Goal: Transaction & Acquisition: Purchase product/service

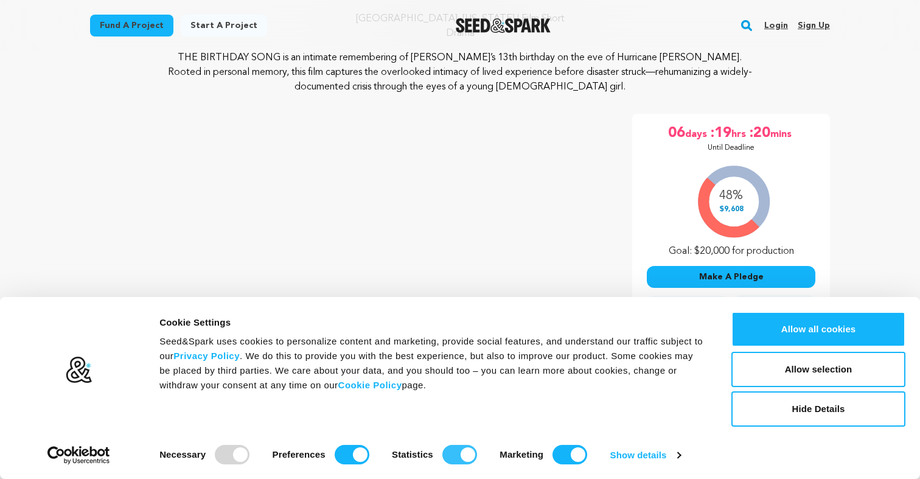
scroll to position [137, 0]
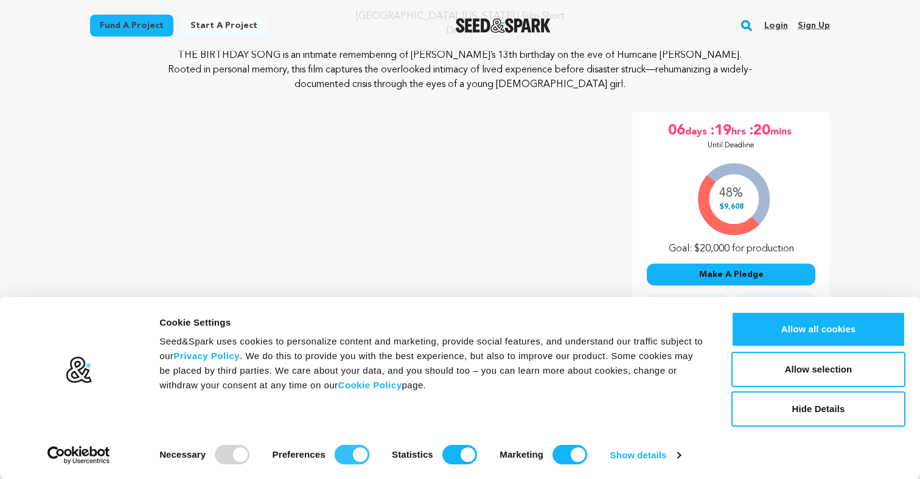
click at [358, 455] on input "Preferences" at bounding box center [352, 454] width 35 height 19
checkbox input "false"
click at [464, 454] on input "Statistics" at bounding box center [459, 454] width 35 height 19
checkbox input "false"
click at [577, 453] on input "Marketing" at bounding box center [569, 454] width 35 height 19
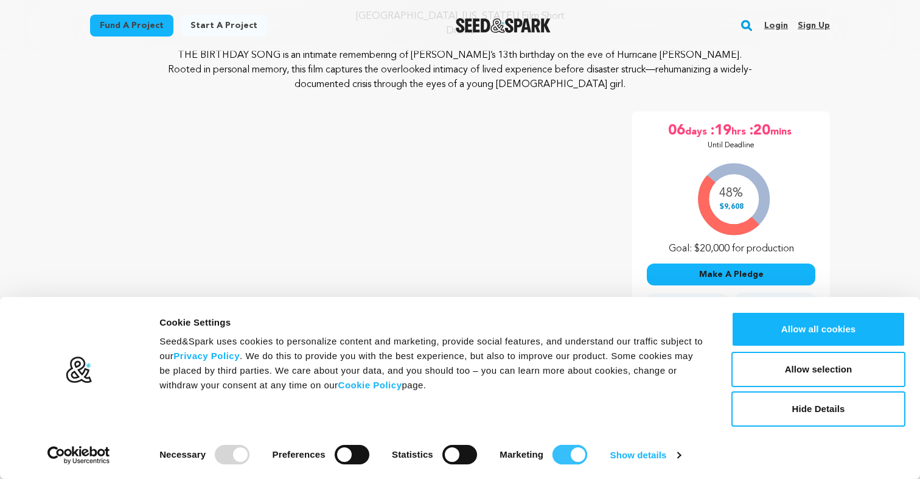
checkbox input "false"
click at [631, 454] on link "Show details" at bounding box center [645, 455] width 71 height 18
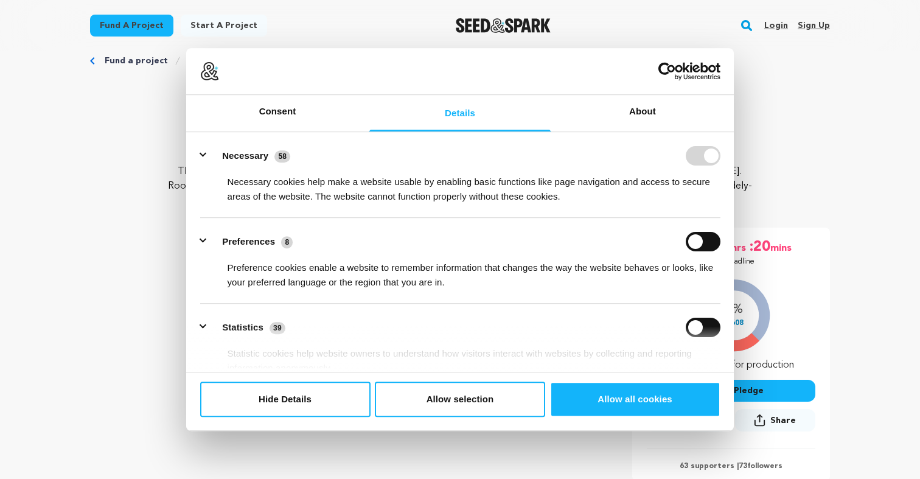
scroll to position [20, 0]
click at [609, 169] on div "Necessary cookies help make a website usable by enabling basic functions like p…" at bounding box center [460, 184] width 520 height 38
click at [500, 399] on button "Allow selection" at bounding box center [460, 398] width 170 height 35
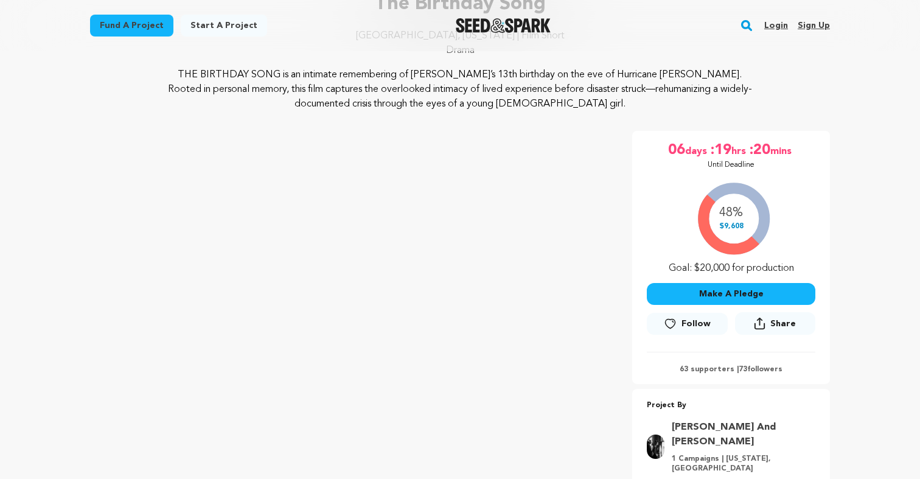
scroll to position [119, 0]
click at [711, 293] on button "Make A Pledge" at bounding box center [731, 293] width 169 height 22
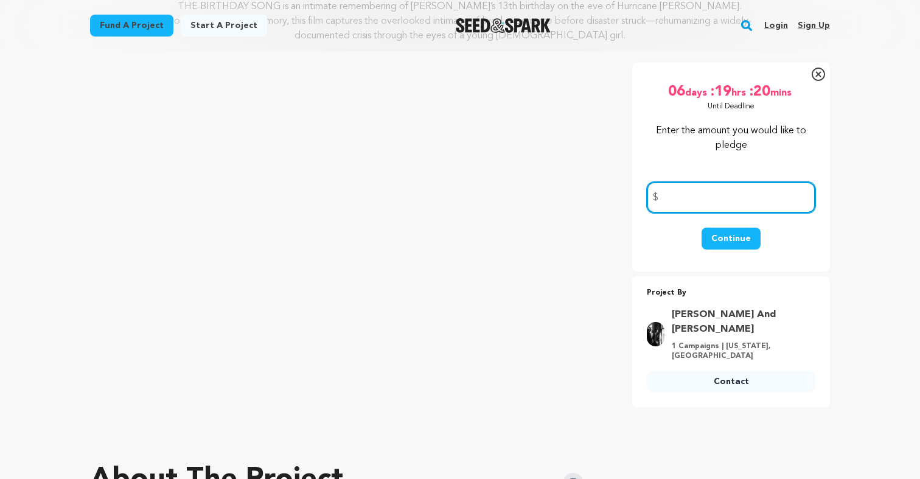
scroll to position [0, 0]
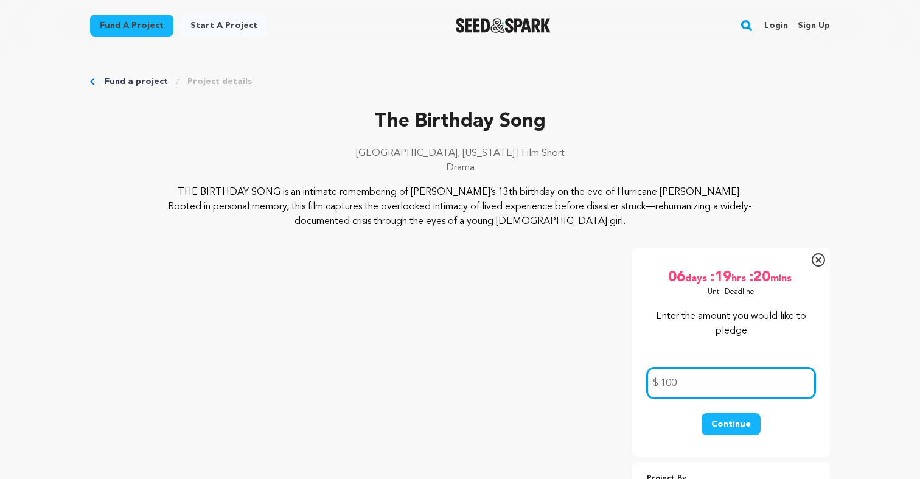
type input "100"
click at [730, 425] on button "Continue" at bounding box center [731, 424] width 59 height 22
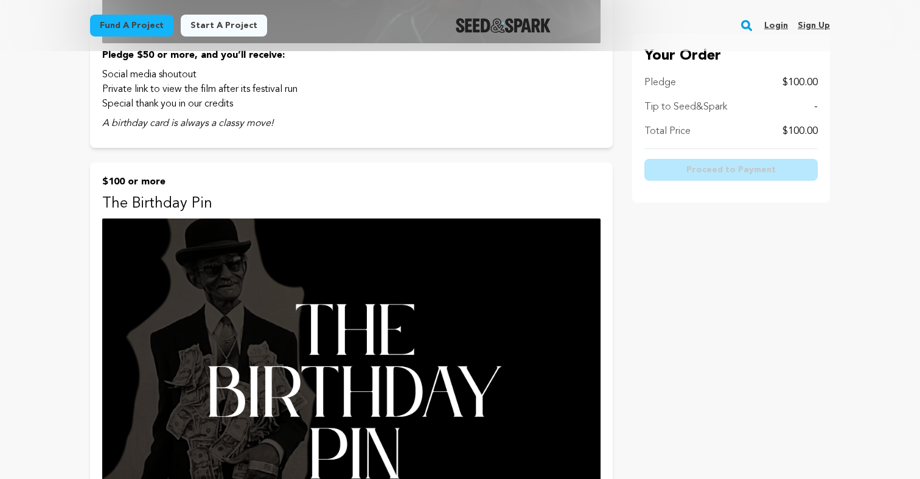
scroll to position [1567, 0]
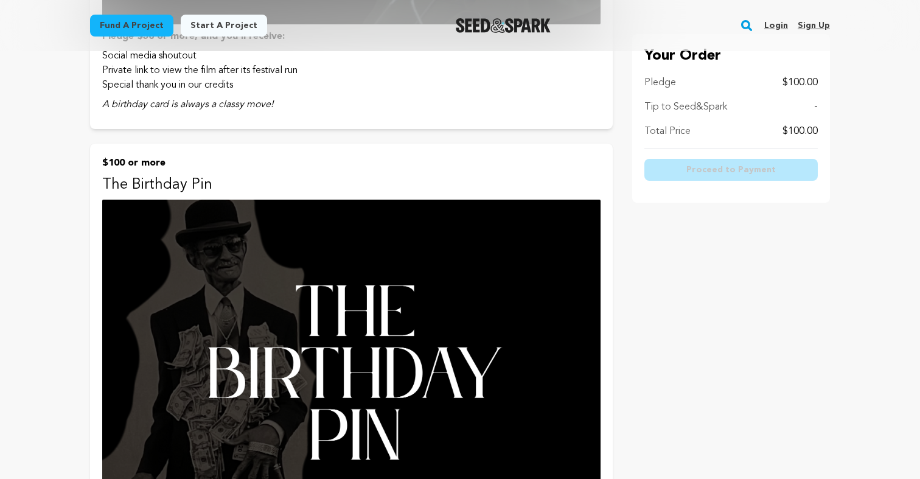
click at [404, 361] on img at bounding box center [351, 378] width 498 height 356
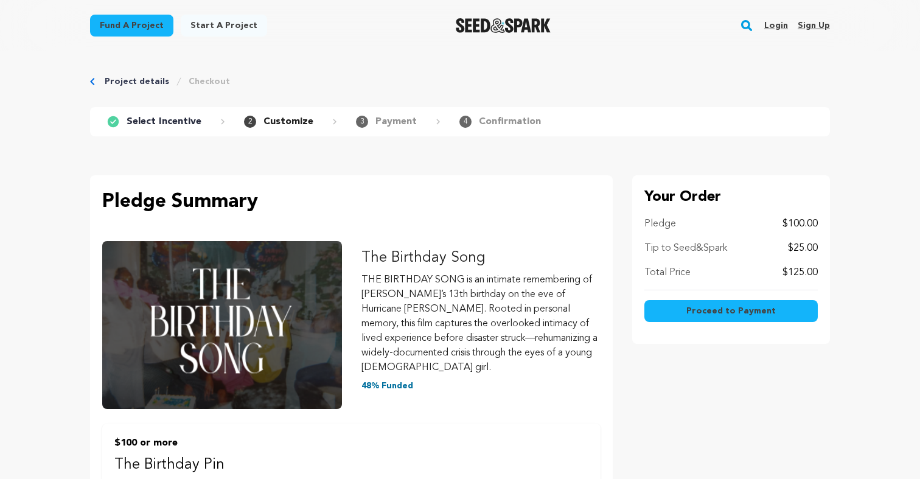
click at [762, 248] on div "Tip to Seed&Spark $25.00" at bounding box center [730, 248] width 173 height 15
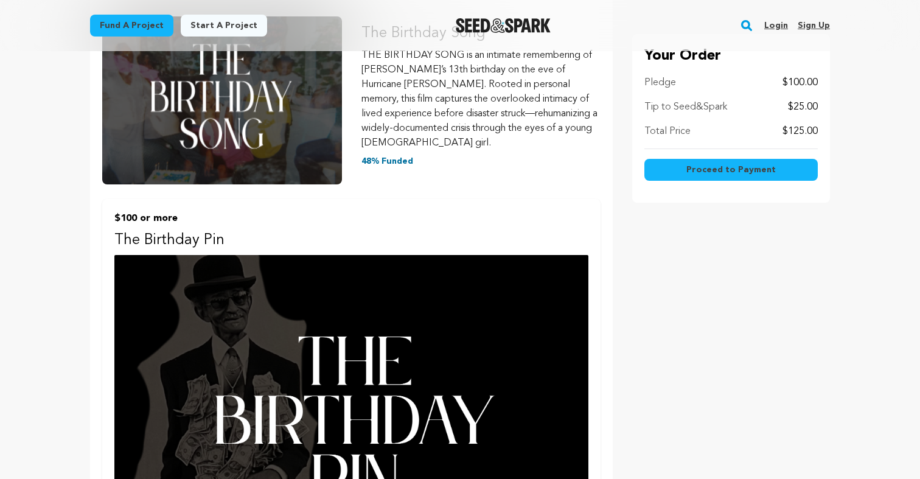
scroll to position [245, 0]
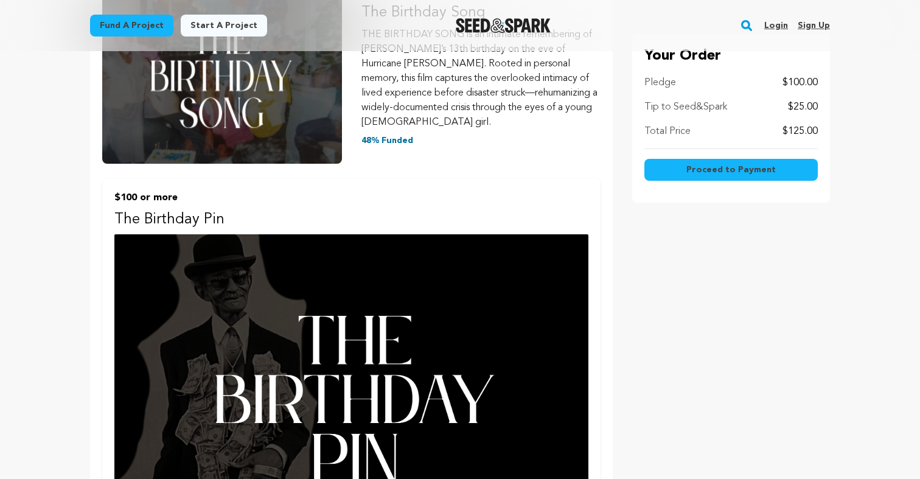
click at [470, 349] on img at bounding box center [351, 403] width 474 height 339
click at [425, 363] on img at bounding box center [351, 403] width 474 height 339
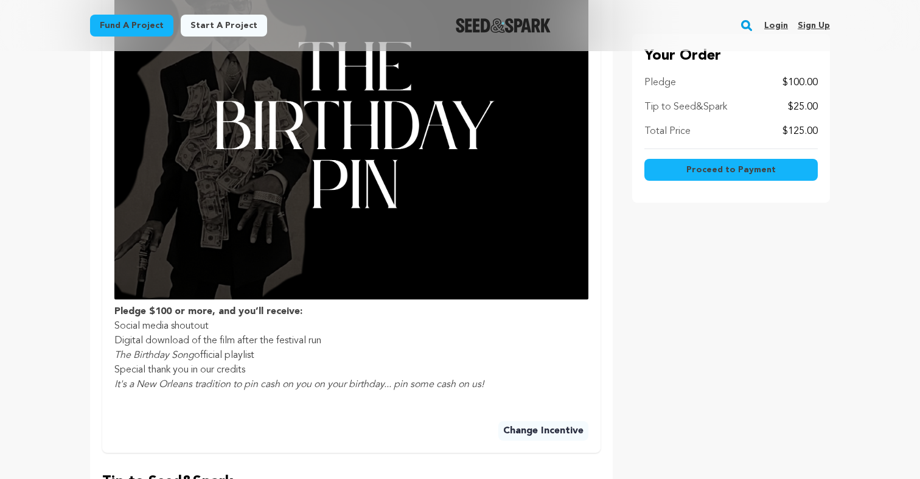
scroll to position [520, 0]
click at [417, 362] on li "Special thank you in our credits" at bounding box center [351, 369] width 474 height 15
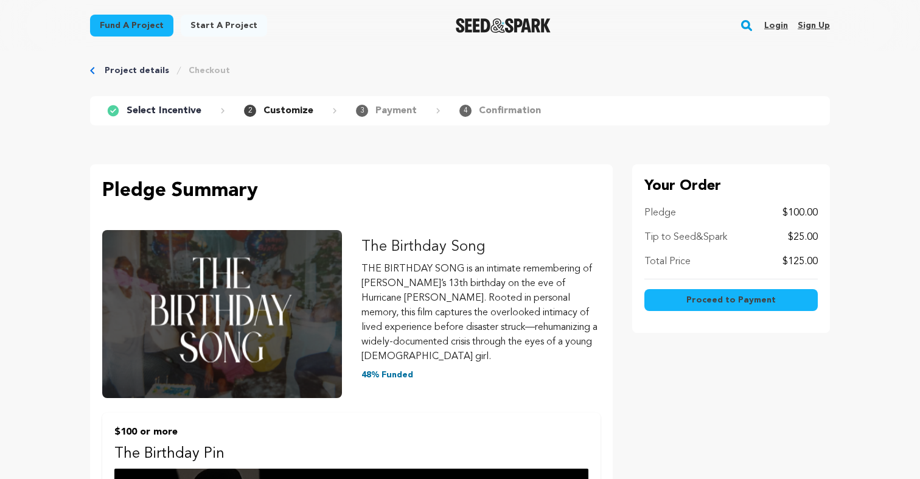
scroll to position [0, 0]
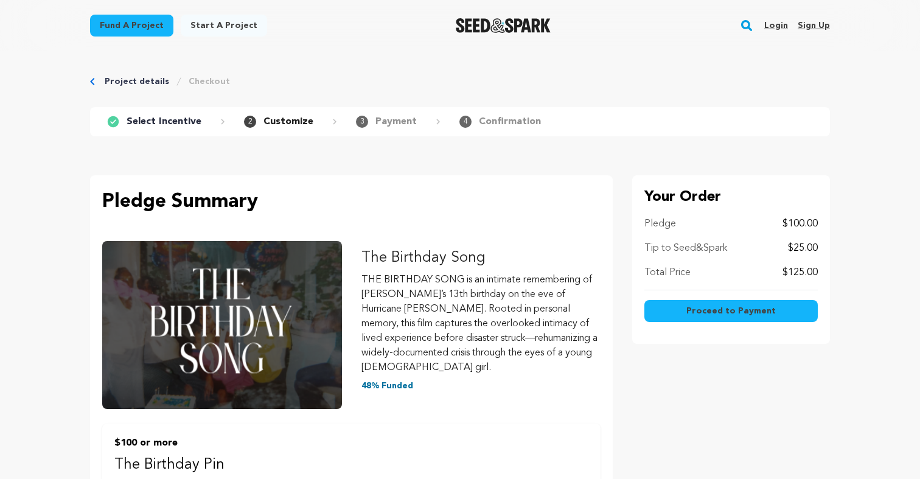
click at [664, 229] on p "Pledge" at bounding box center [660, 224] width 32 height 15
click at [695, 245] on p "Tip to Seed&Spark" at bounding box center [685, 248] width 83 height 15
click at [284, 120] on p "Customize" at bounding box center [288, 121] width 50 height 15
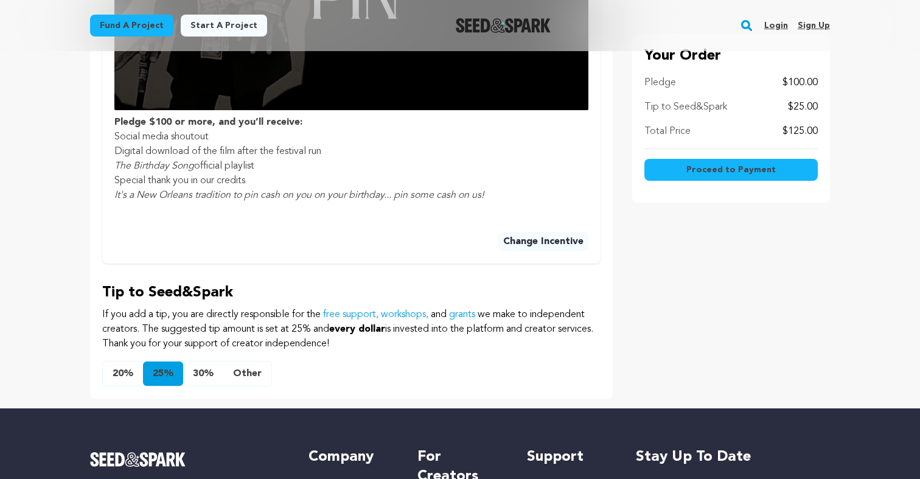
scroll to position [710, 0]
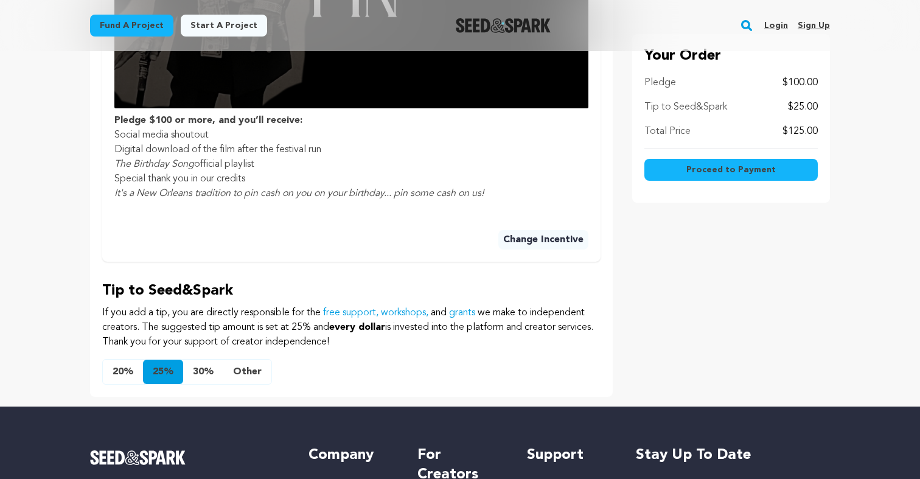
click at [253, 360] on button "Other" at bounding box center [247, 372] width 48 height 24
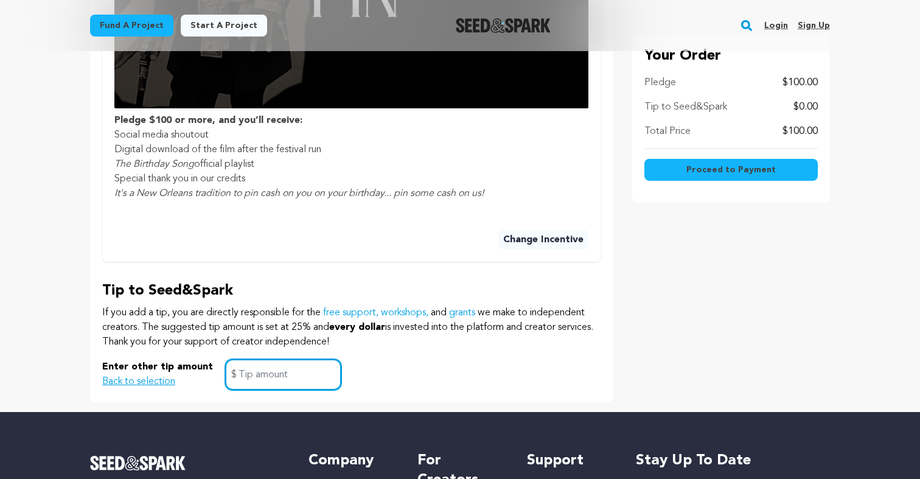
click at [261, 363] on input "text" at bounding box center [283, 374] width 116 height 31
type input "0"
click at [697, 168] on span "Proceed to Payment" at bounding box center [730, 170] width 89 height 12
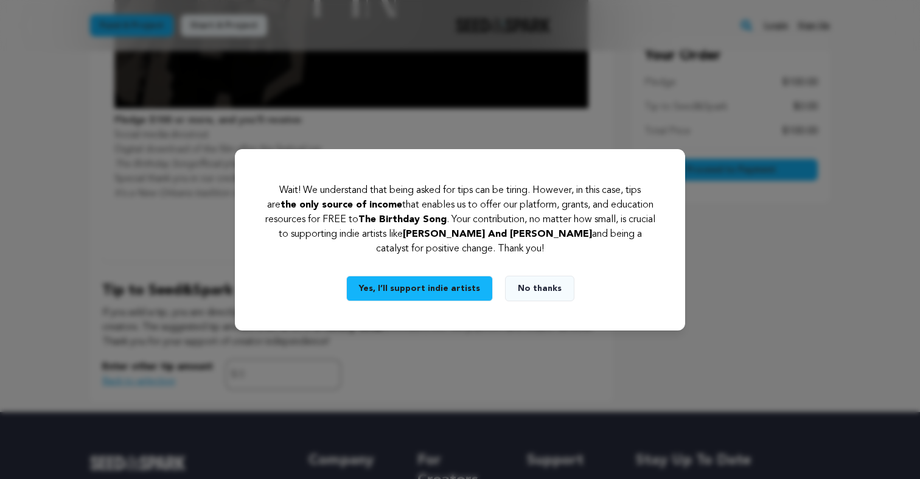
click at [450, 288] on button "Yes, I’ll support indie artists" at bounding box center [419, 289] width 147 height 26
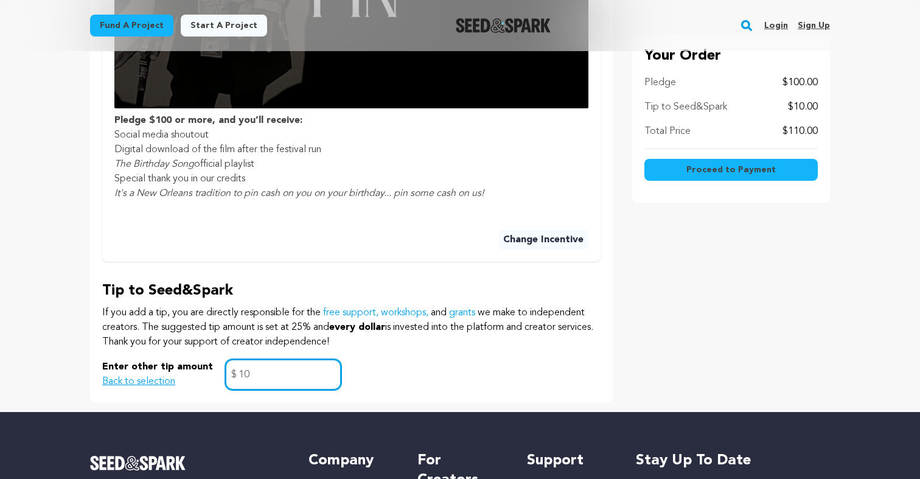
type input "10"
click at [712, 172] on span "Proceed to Payment" at bounding box center [730, 170] width 89 height 12
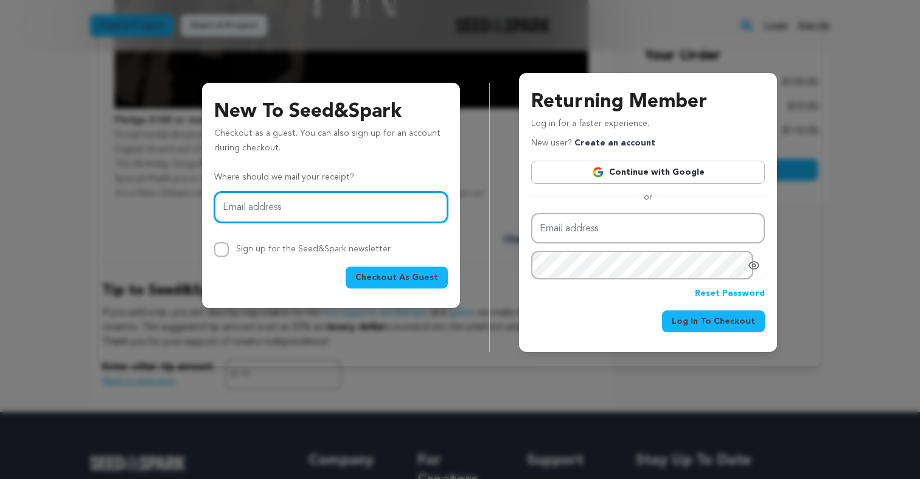
click at [316, 215] on input "Email address" at bounding box center [331, 207] width 234 height 31
type input "mezeyn@georgetown.edu"
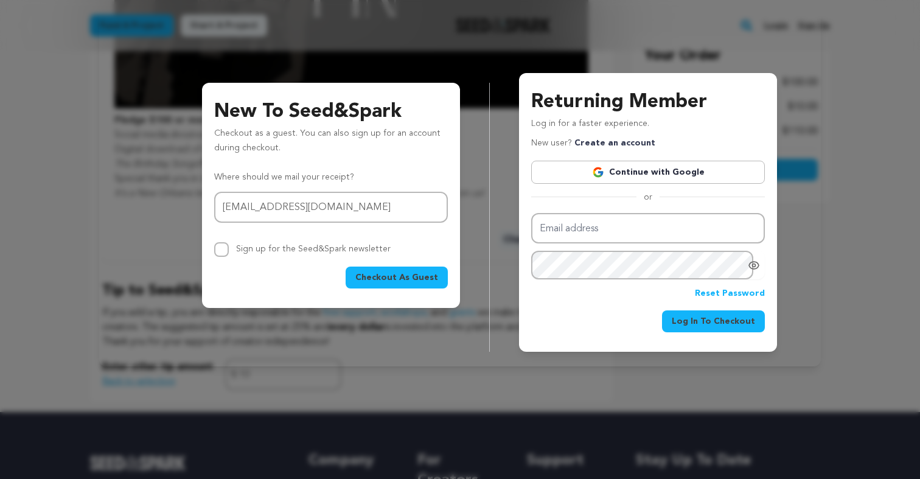
click at [377, 277] on span "Checkout As Guest" at bounding box center [396, 277] width 83 height 12
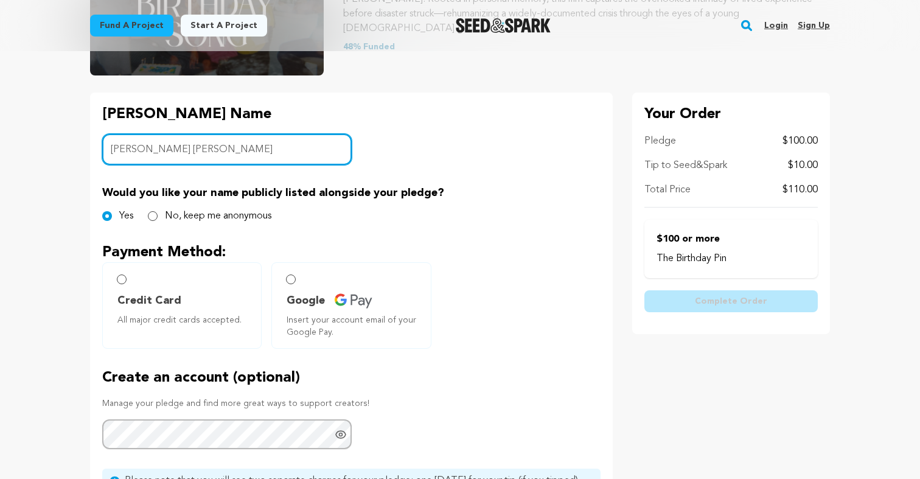
scroll to position [221, 0]
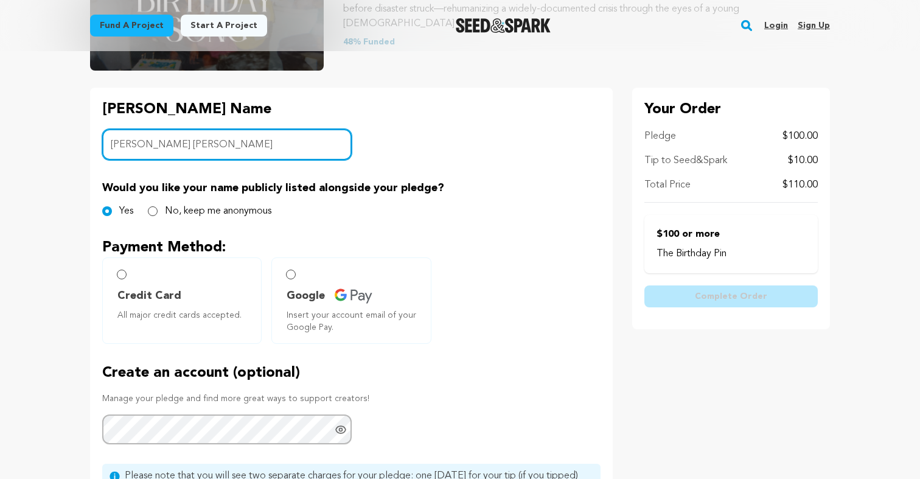
type input "[PERSON_NAME] [PERSON_NAME]"
click at [122, 274] on input "Credit Card All major credit cards accepted." at bounding box center [122, 275] width 10 height 10
radio input "false"
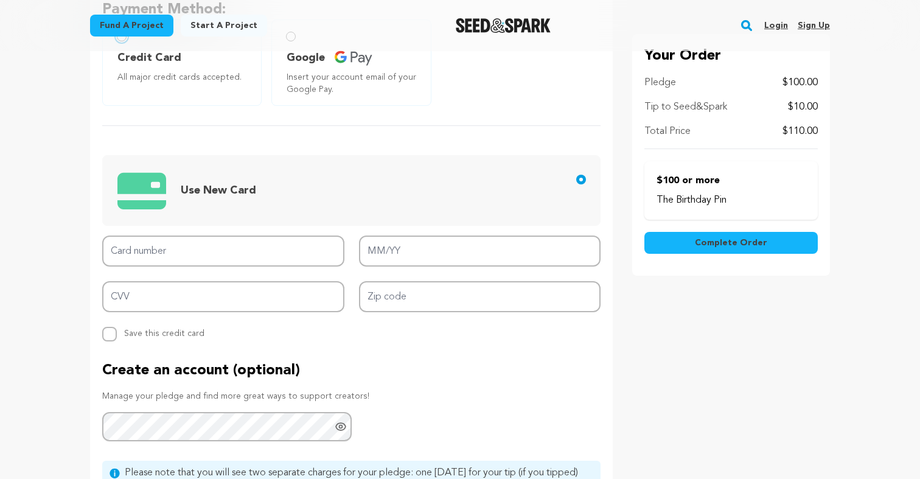
scroll to position [459, 0]
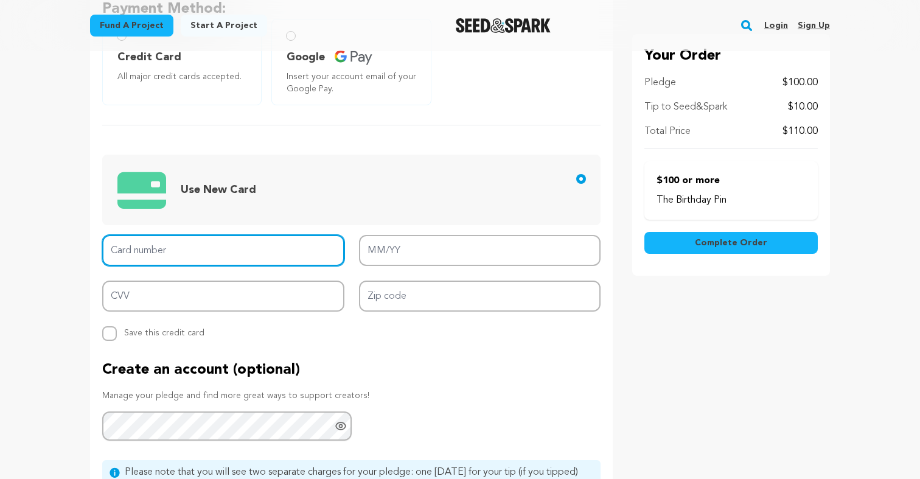
click at [211, 241] on input "Card number" at bounding box center [223, 250] width 242 height 31
type input "[CREDIT_CARD_NUMBER]"
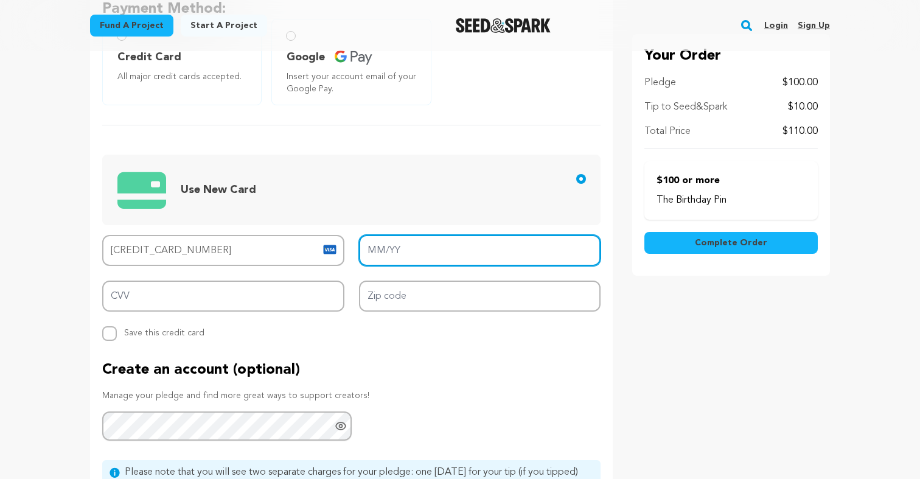
click at [409, 250] on input "MM/YY" at bounding box center [480, 250] width 242 height 31
type input "02/28"
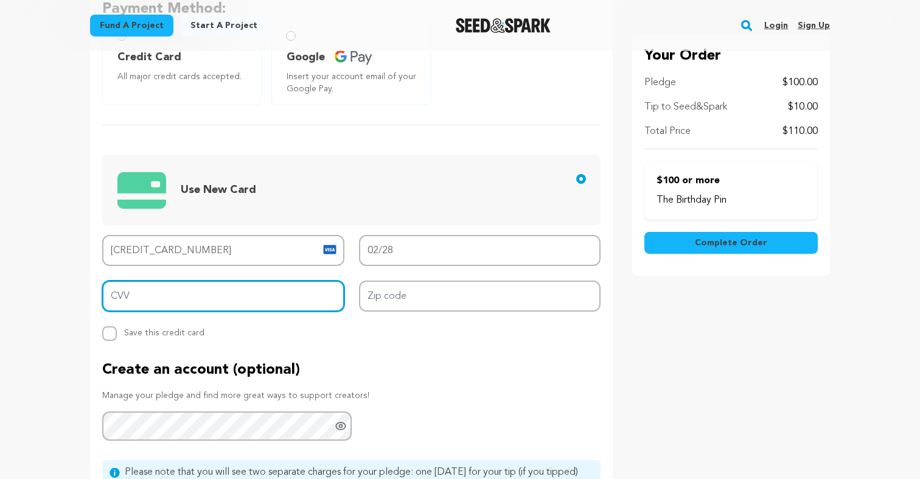
click at [271, 296] on input "CVV" at bounding box center [223, 295] width 242 height 31
type input "395"
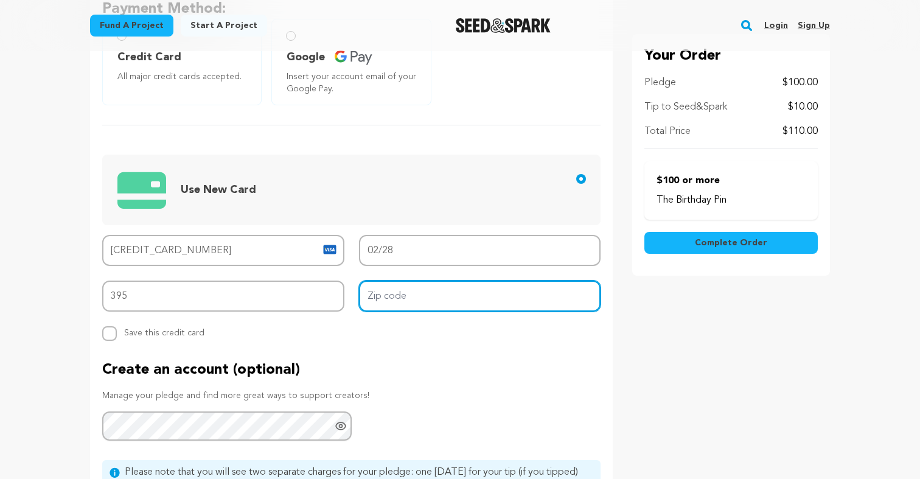
click at [397, 296] on input "Zip code" at bounding box center [480, 295] width 242 height 31
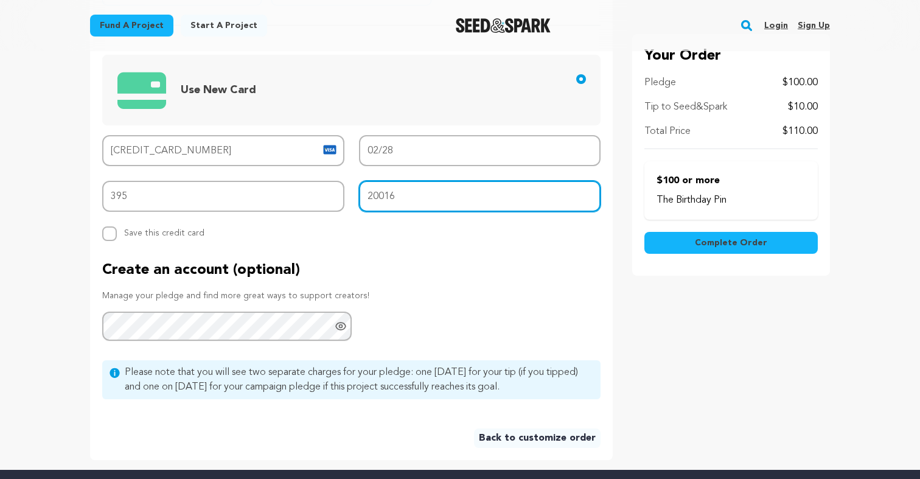
scroll to position [568, 0]
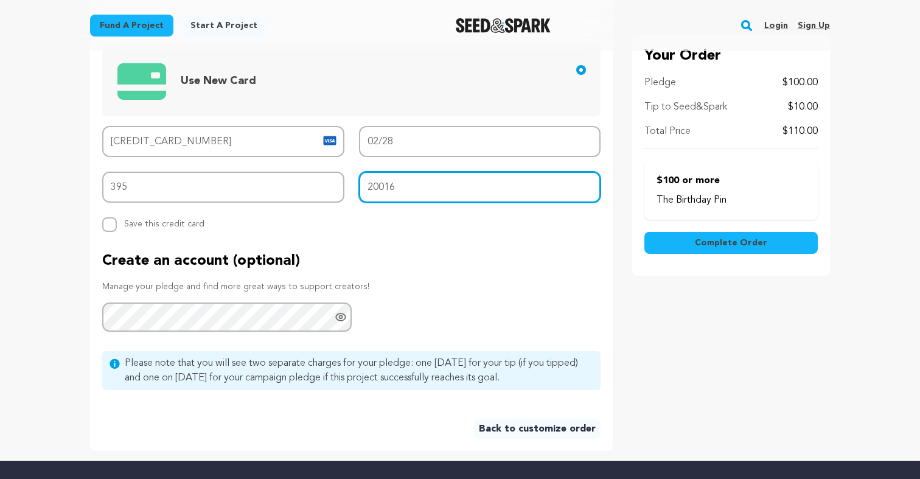
type input "20016"
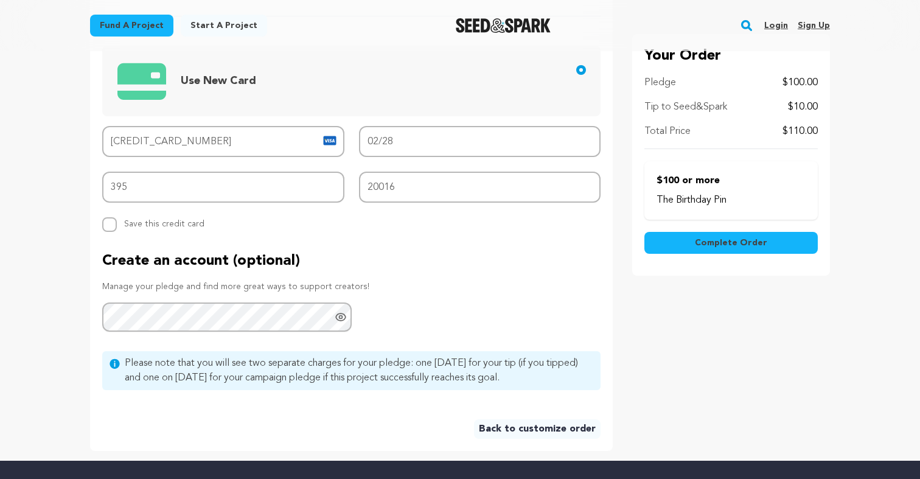
click at [747, 241] on span "Complete Order" at bounding box center [731, 243] width 72 height 12
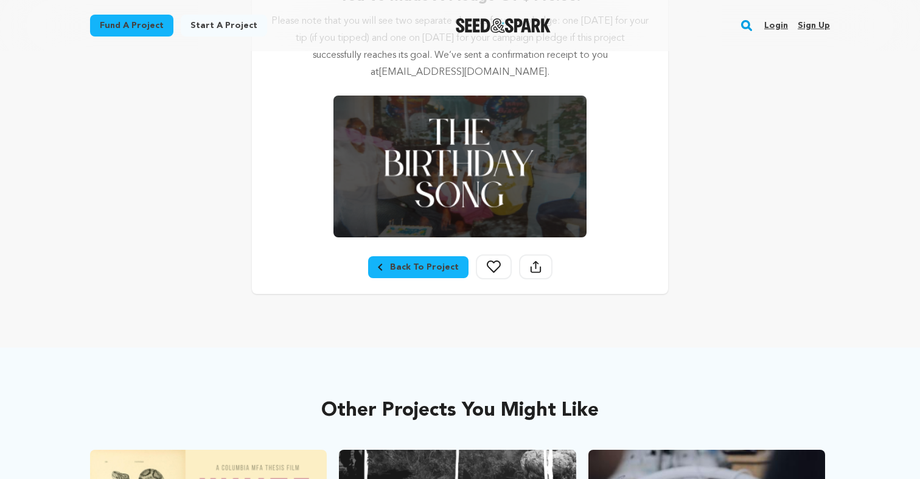
scroll to position [290, 0]
